Goal: Transaction & Acquisition: Purchase product/service

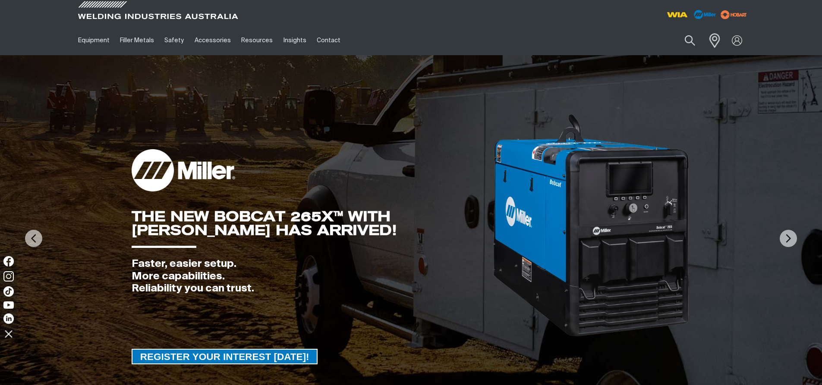
click at [712, 40] on span at bounding box center [712, 41] width 19 height 18
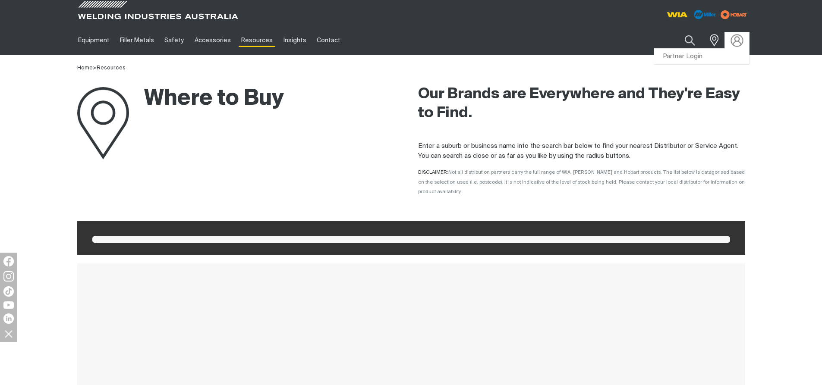
click at [736, 43] on img at bounding box center [737, 40] width 13 height 13
click at [697, 57] on link "Partner Login" at bounding box center [701, 57] width 95 height 16
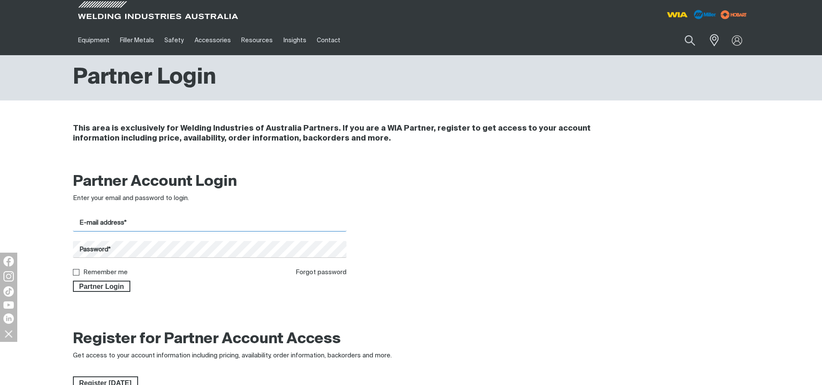
type input "[EMAIL_ADDRESS][DOMAIN_NAME]"
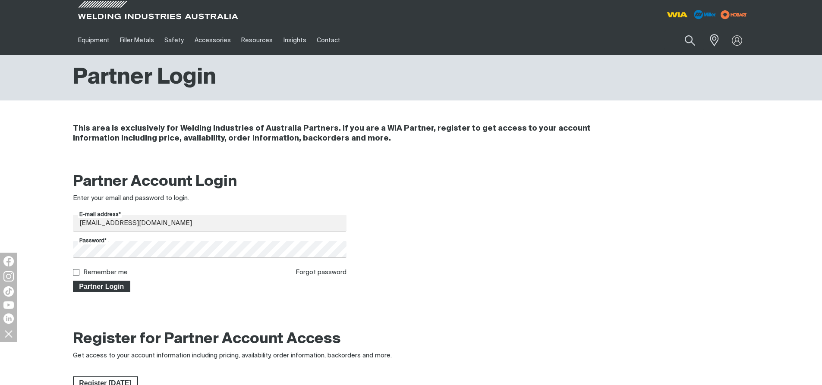
click at [94, 287] on span "Partner Login" at bounding box center [102, 286] width 56 height 11
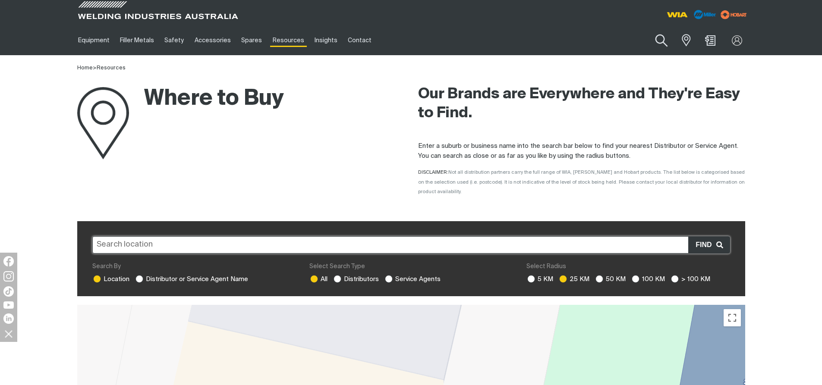
click at [662, 41] on button "Search products" at bounding box center [661, 40] width 35 height 25
click at [559, 39] on input "Search" at bounding box center [609, 40] width 133 height 19
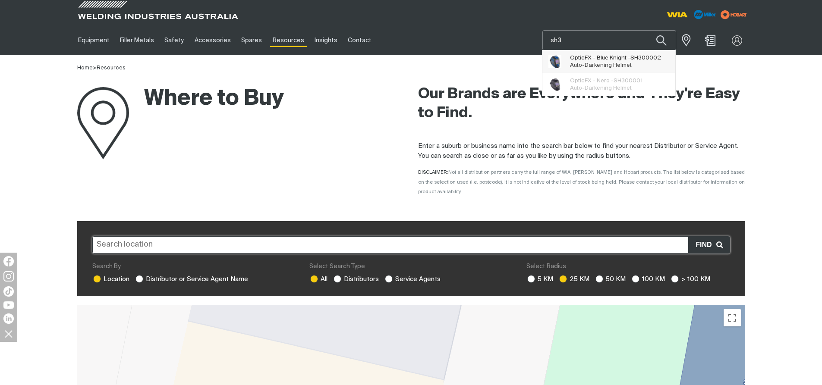
type input "sh3"
click at [613, 63] on span "Auto-Darkening Helmet" at bounding box center [601, 66] width 62 height 6
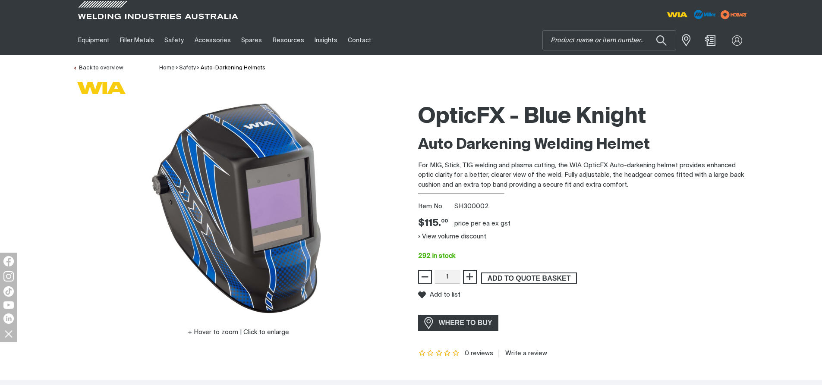
click at [526, 279] on span "ADD TO QUOTE BASKET" at bounding box center [529, 278] width 94 height 11
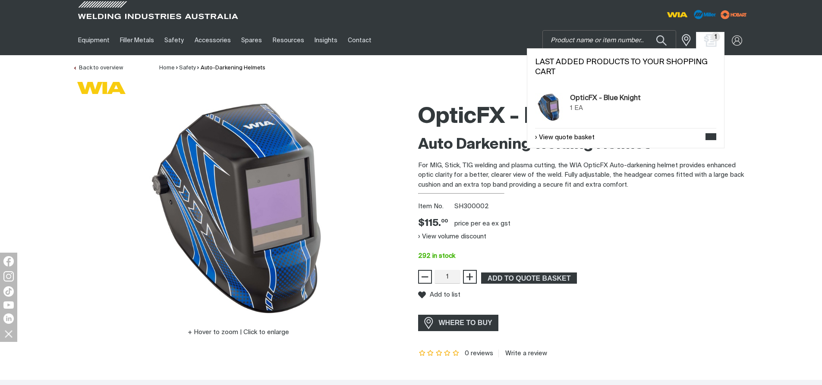
click at [710, 40] on img "Shopping cart (1 product(s))" at bounding box center [710, 40] width 13 height 13
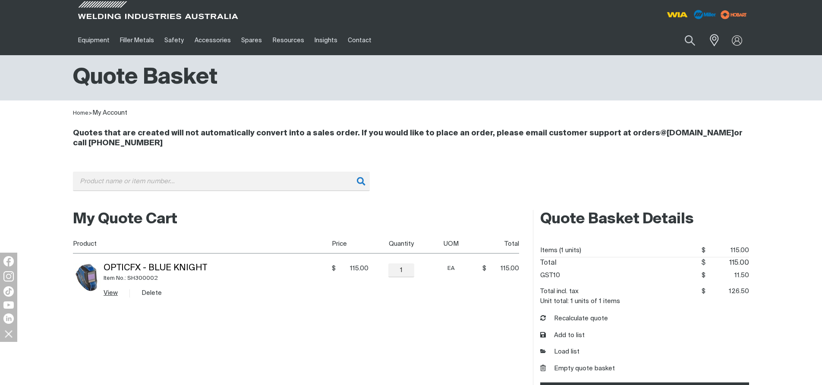
click at [109, 294] on link "View" at bounding box center [111, 293] width 14 height 6
click at [688, 40] on button "Search products" at bounding box center [689, 40] width 35 height 25
click at [611, 38] on input "Search" at bounding box center [637, 40] width 133 height 19
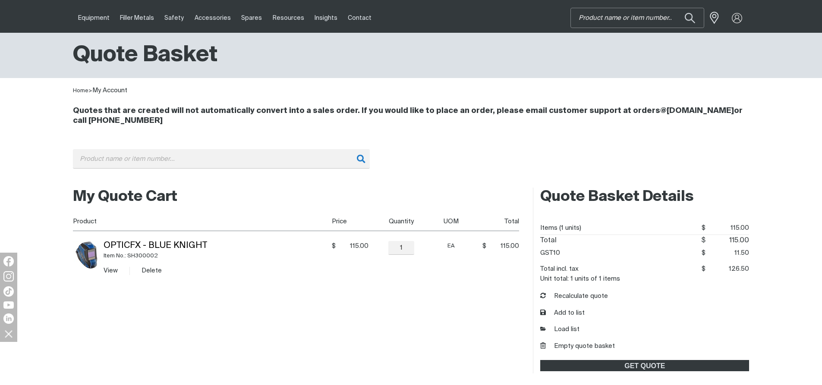
scroll to position [43, 0]
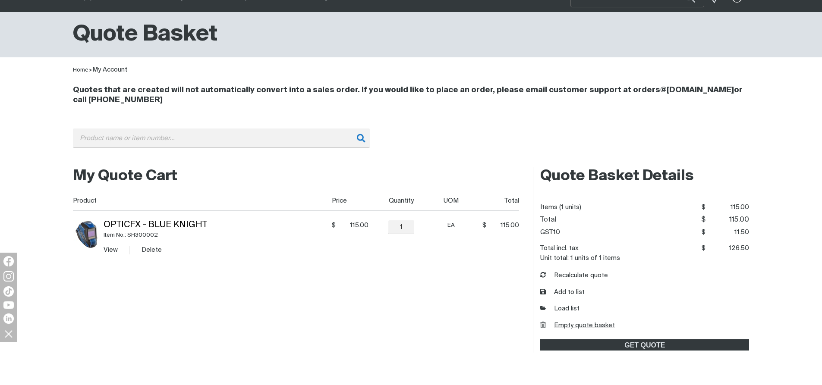
click at [580, 324] on button "Empty quote basket" at bounding box center [577, 326] width 75 height 10
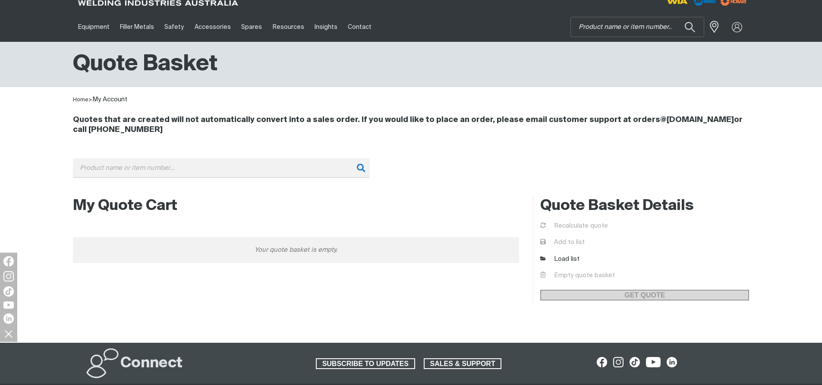
scroll to position [0, 0]
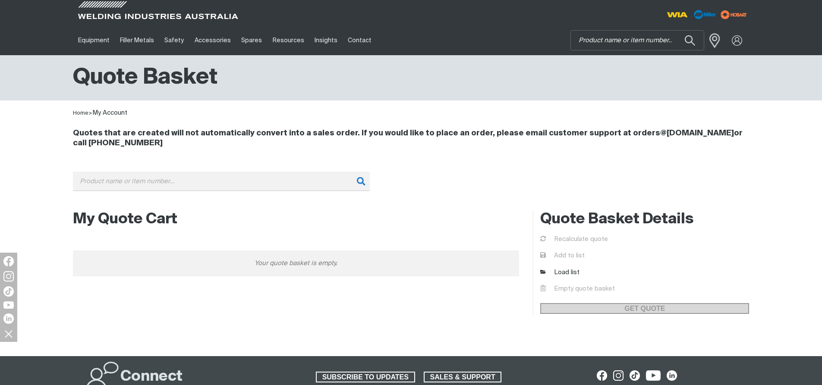
click at [715, 39] on span at bounding box center [712, 41] width 19 height 18
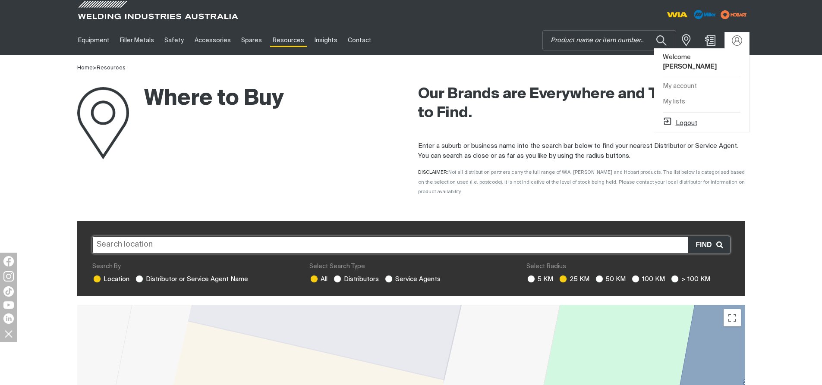
click at [690, 117] on button "Logout" at bounding box center [680, 122] width 35 height 10
